Goal: Task Accomplishment & Management: Use online tool/utility

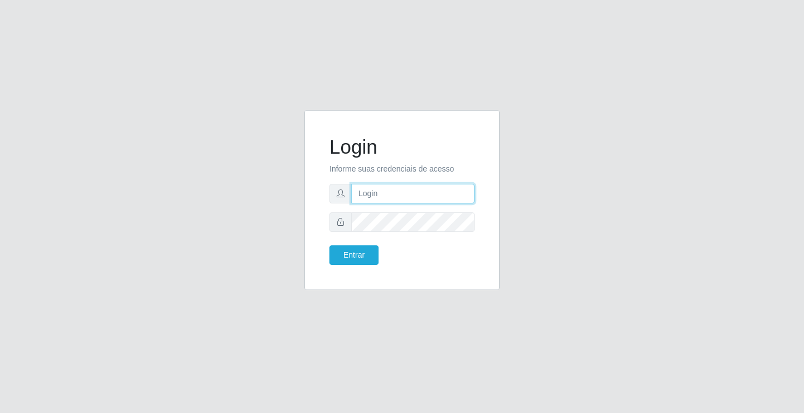
drag, startPoint x: 391, startPoint y: 194, endPoint x: 398, endPoint y: 199, distance: 8.4
click at [391, 194] on input "text" at bounding box center [412, 194] width 123 height 20
type input "[PERSON_NAME]"
click at [330, 245] on button "Entrar" at bounding box center [354, 255] width 49 height 20
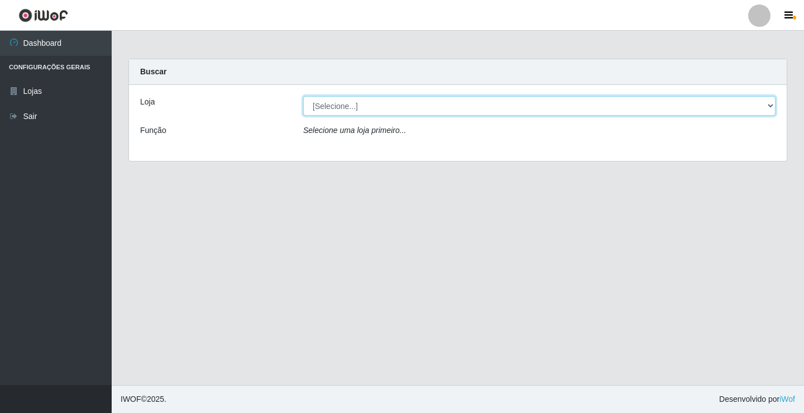
click at [401, 104] on select "[Selecione...] Ideal - Conceição" at bounding box center [539, 106] width 472 height 20
select select "231"
click at [303, 96] on select "[Selecione...] Ideal - Conceição" at bounding box center [539, 106] width 472 height 20
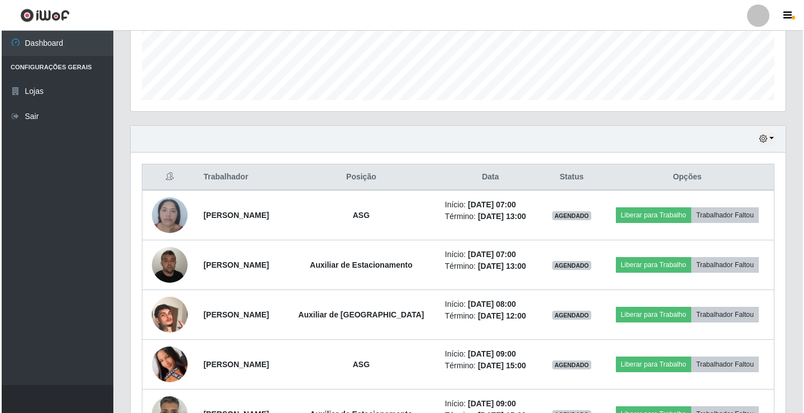
scroll to position [335, 0]
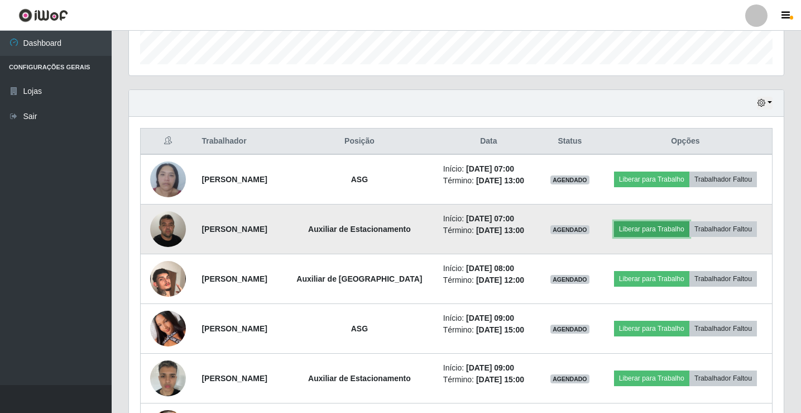
click at [647, 227] on button "Liberar para Trabalho" at bounding box center [651, 229] width 75 height 16
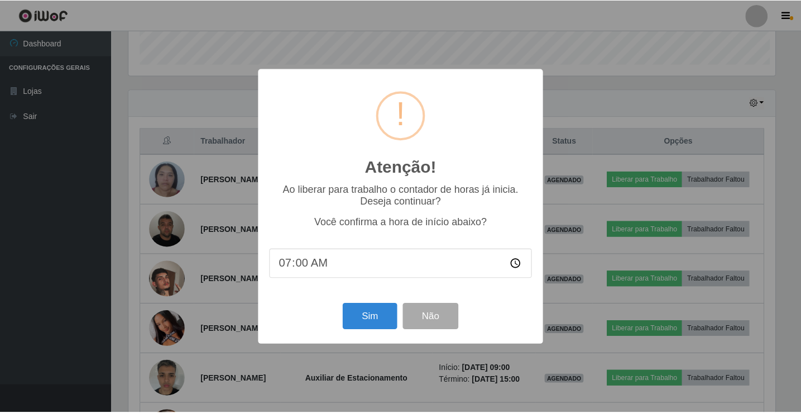
scroll to position [232, 650]
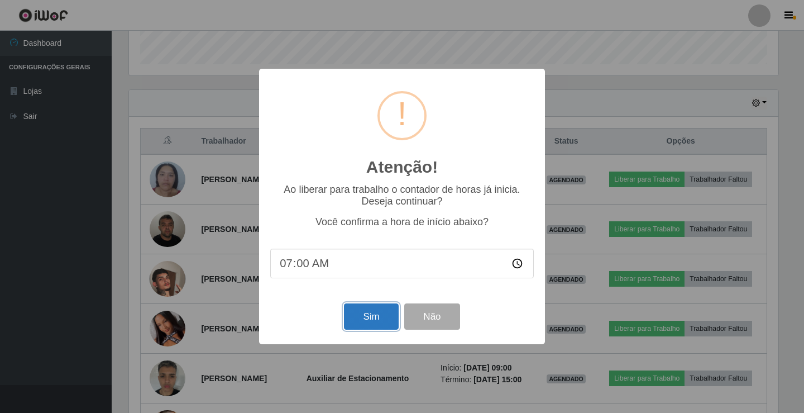
click at [381, 317] on button "Sim" at bounding box center [371, 316] width 54 height 26
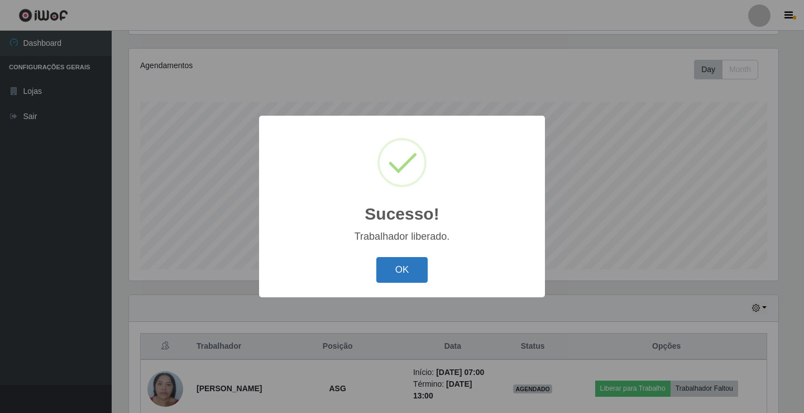
click at [410, 280] on button "OK" at bounding box center [402, 270] width 52 height 26
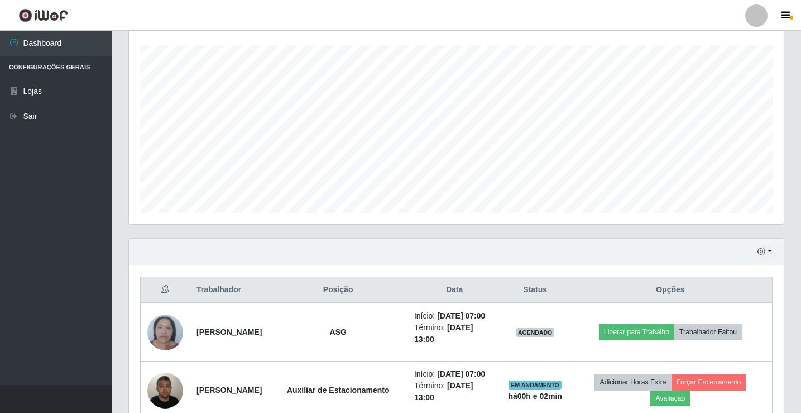
scroll to position [186, 0]
click at [757, 17] on div at bounding box center [757, 15] width 22 height 22
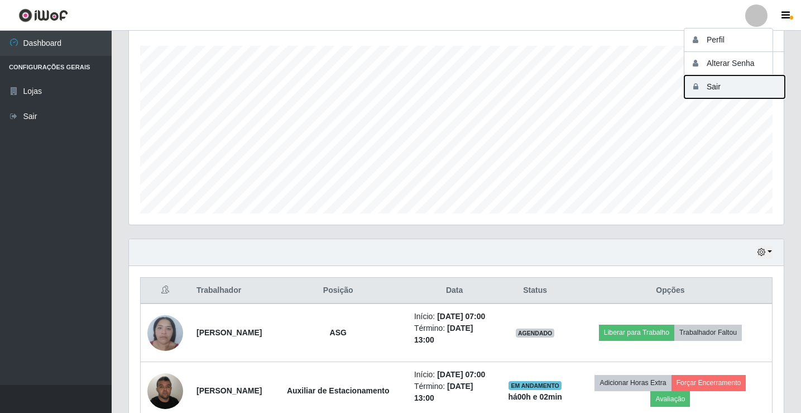
click at [738, 91] on button "Sair" at bounding box center [735, 86] width 101 height 23
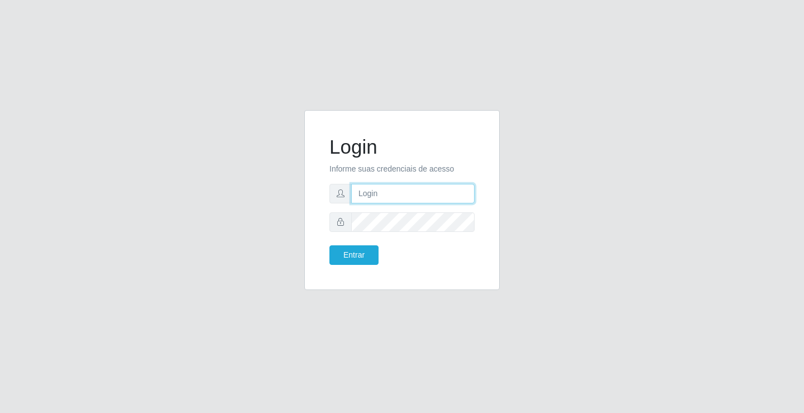
click at [423, 203] on input "text" at bounding box center [412, 194] width 123 height 20
type input "[PERSON_NAME]"
click at [330, 245] on button "Entrar" at bounding box center [354, 255] width 49 height 20
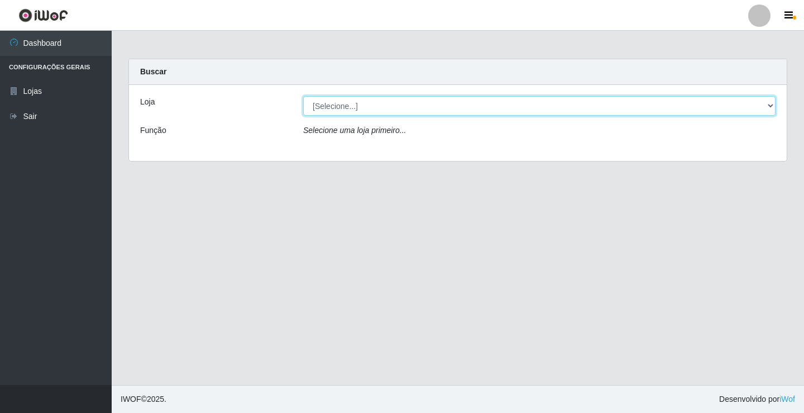
click at [389, 106] on select "[Selecione...] Ideal - Conceição" at bounding box center [539, 106] width 472 height 20
select select "231"
click at [303, 96] on select "[Selecione...] Ideal - Conceição" at bounding box center [539, 106] width 472 height 20
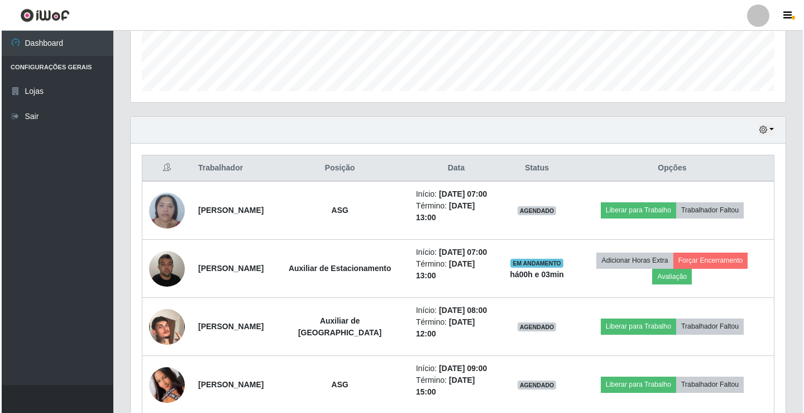
scroll to position [335, 0]
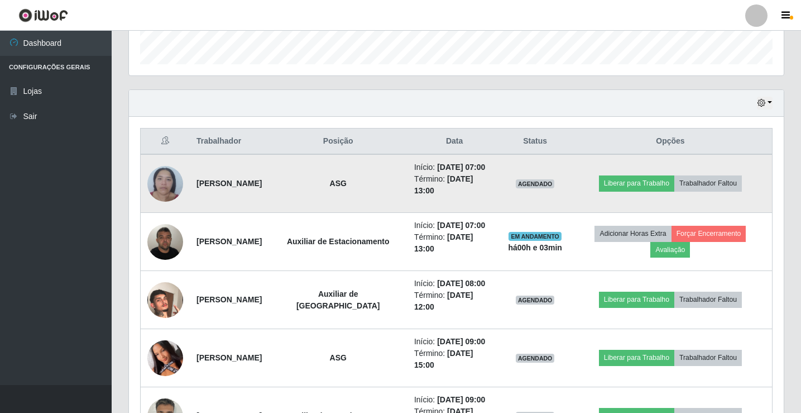
click at [168, 188] on img at bounding box center [165, 183] width 36 height 47
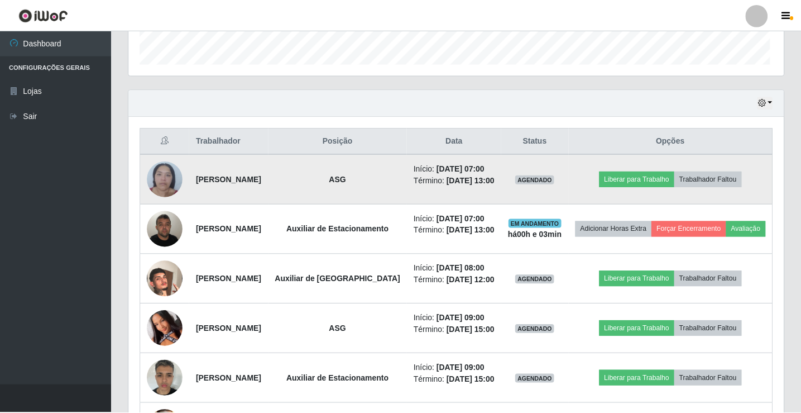
scroll to position [232, 650]
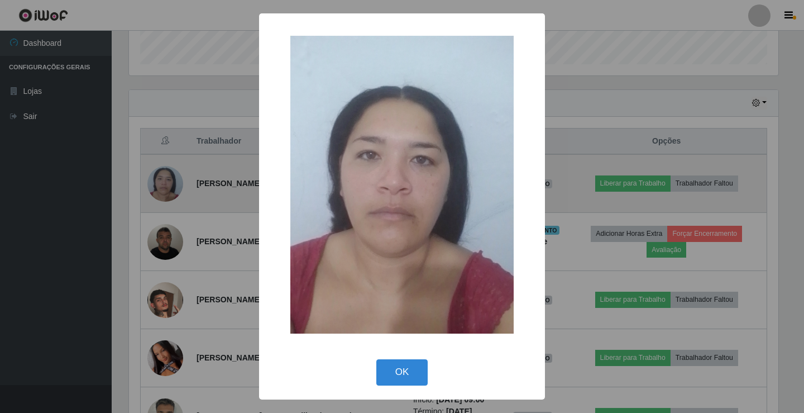
click at [168, 188] on div "× OK Cancel" at bounding box center [402, 206] width 804 height 413
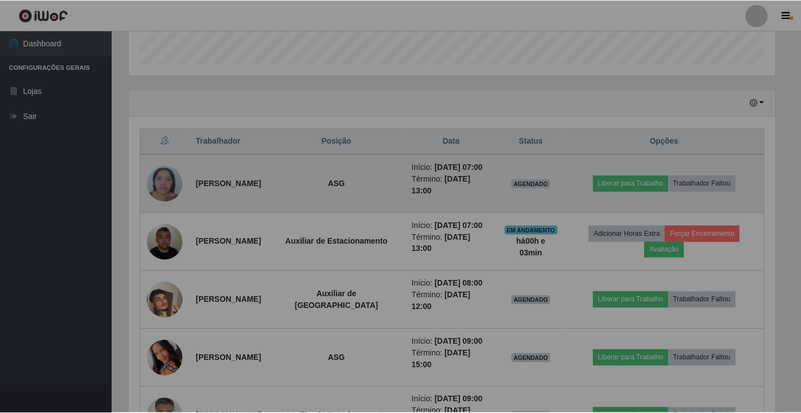
scroll to position [232, 655]
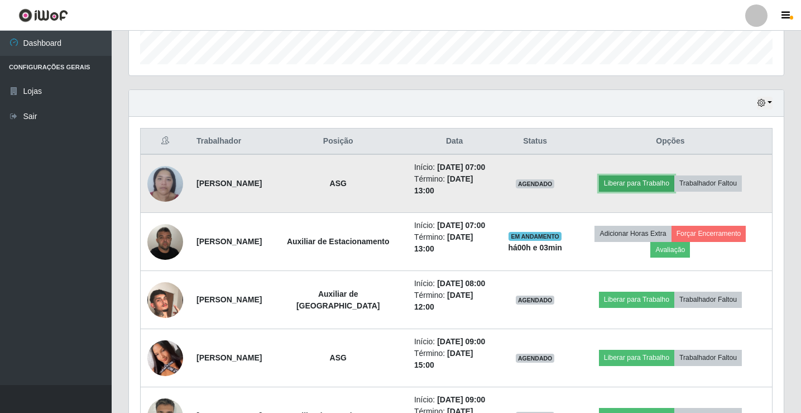
click at [666, 191] on button "Liberar para Trabalho" at bounding box center [636, 183] width 75 height 16
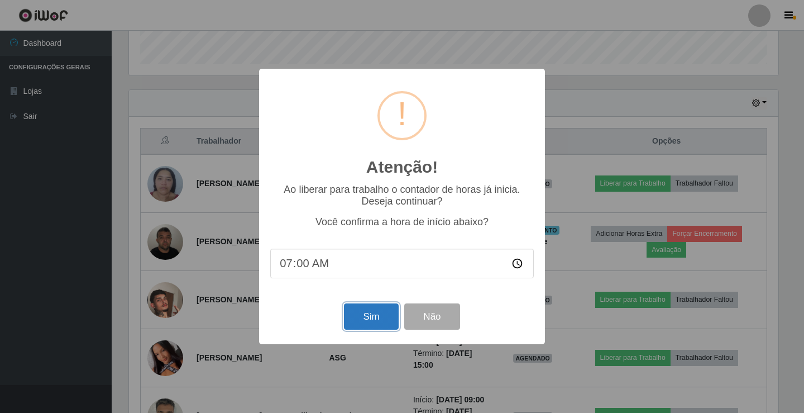
click at [377, 319] on button "Sim" at bounding box center [371, 316] width 54 height 26
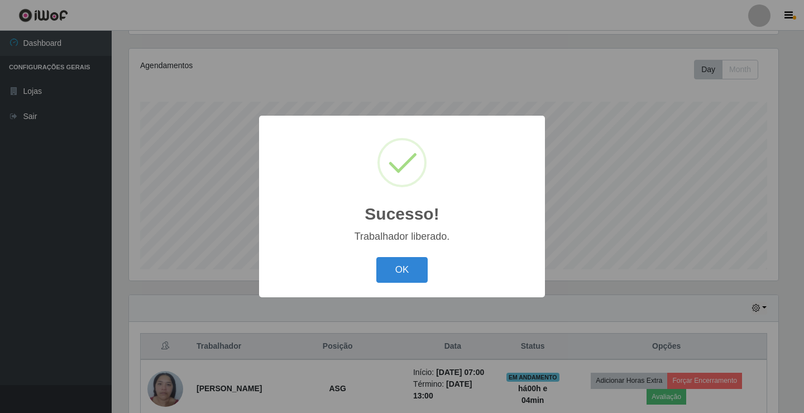
click at [404, 285] on div "OK Cancel" at bounding box center [402, 270] width 264 height 32
click at [413, 271] on button "OK" at bounding box center [402, 270] width 52 height 26
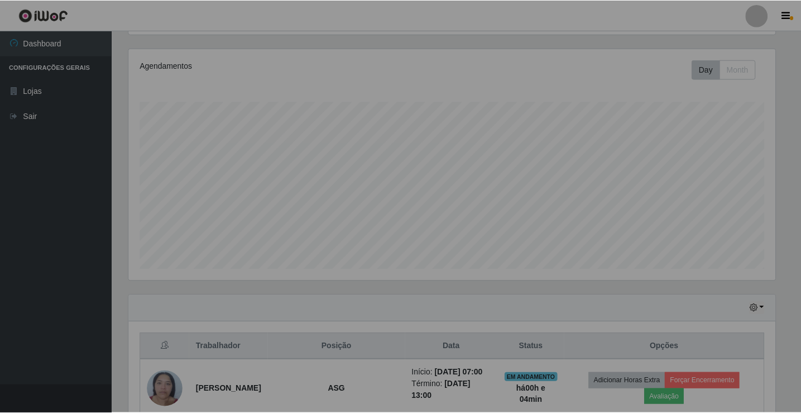
scroll to position [232, 655]
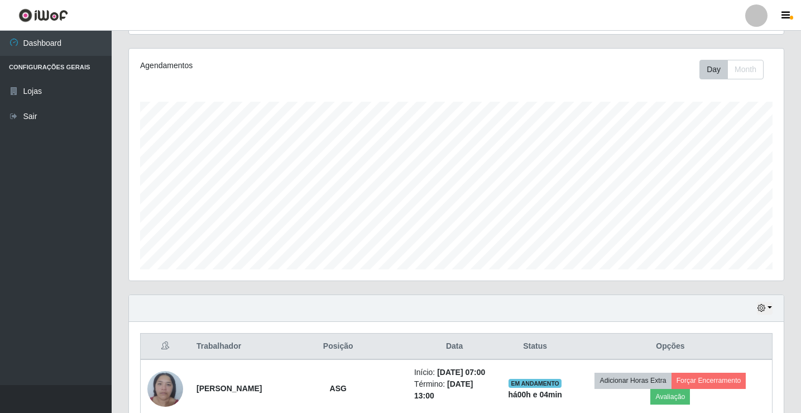
click at [758, 17] on div at bounding box center [757, 15] width 22 height 22
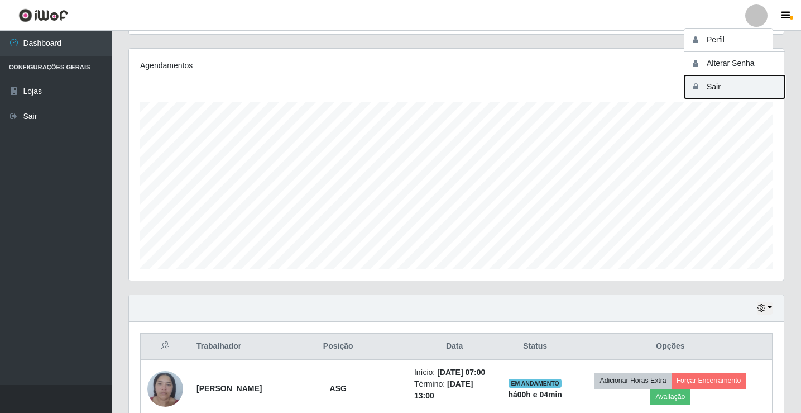
click at [746, 84] on button "Sair" at bounding box center [735, 86] width 101 height 23
